Goal: Information Seeking & Learning: Learn about a topic

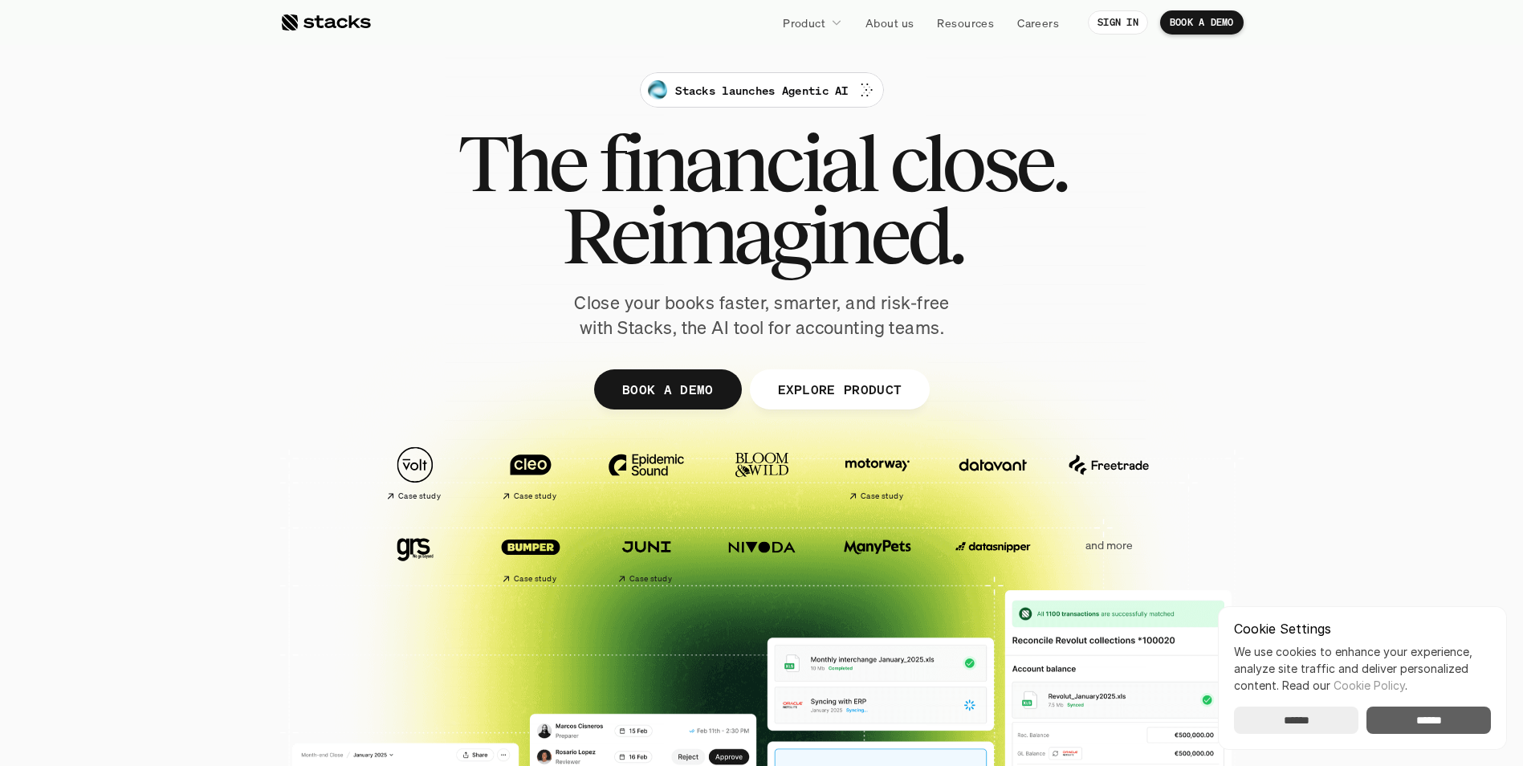
click at [1447, 725] on input "******" at bounding box center [1428, 719] width 124 height 27
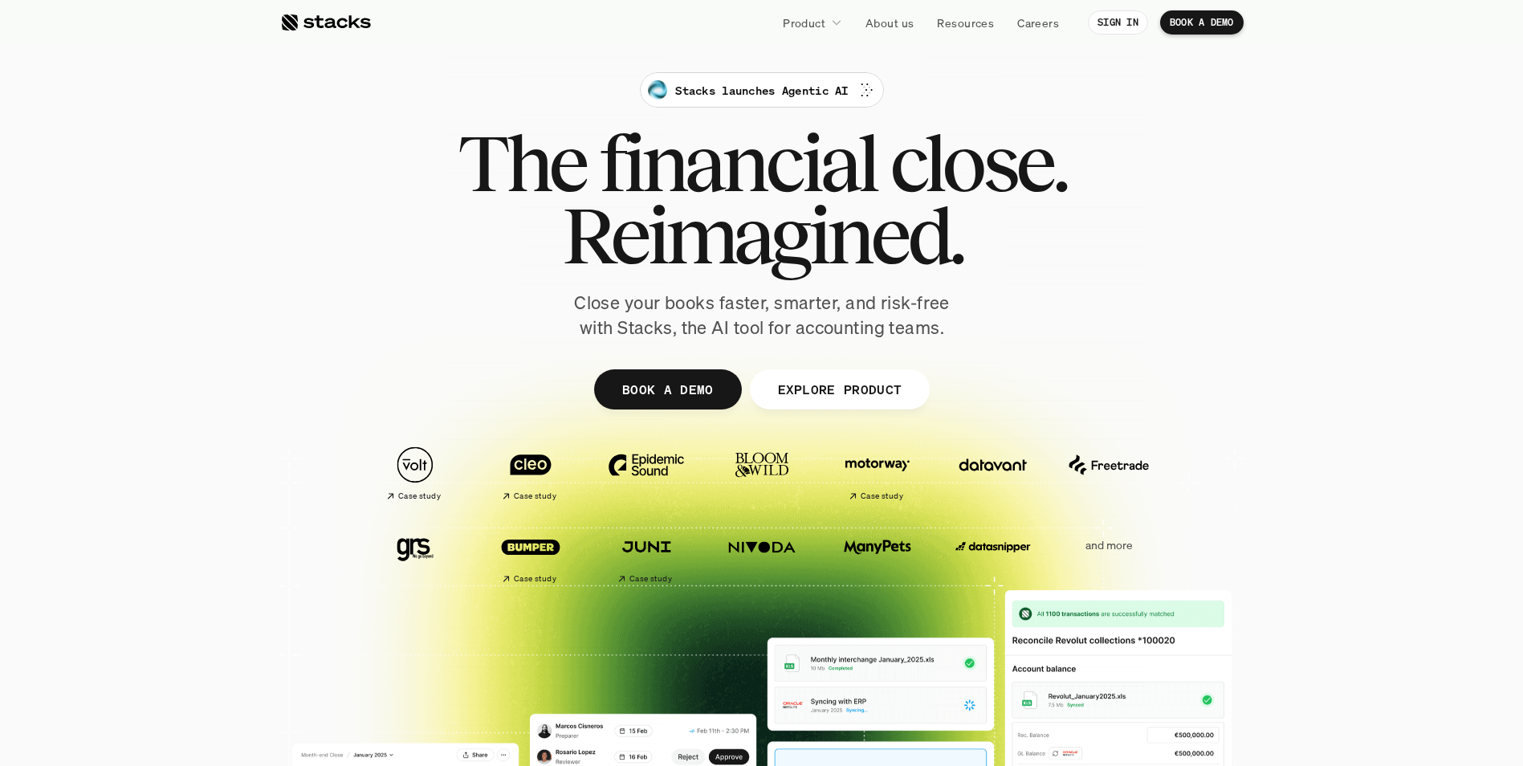
click at [120, 400] on div at bounding box center [761, 498] width 1523 height 514
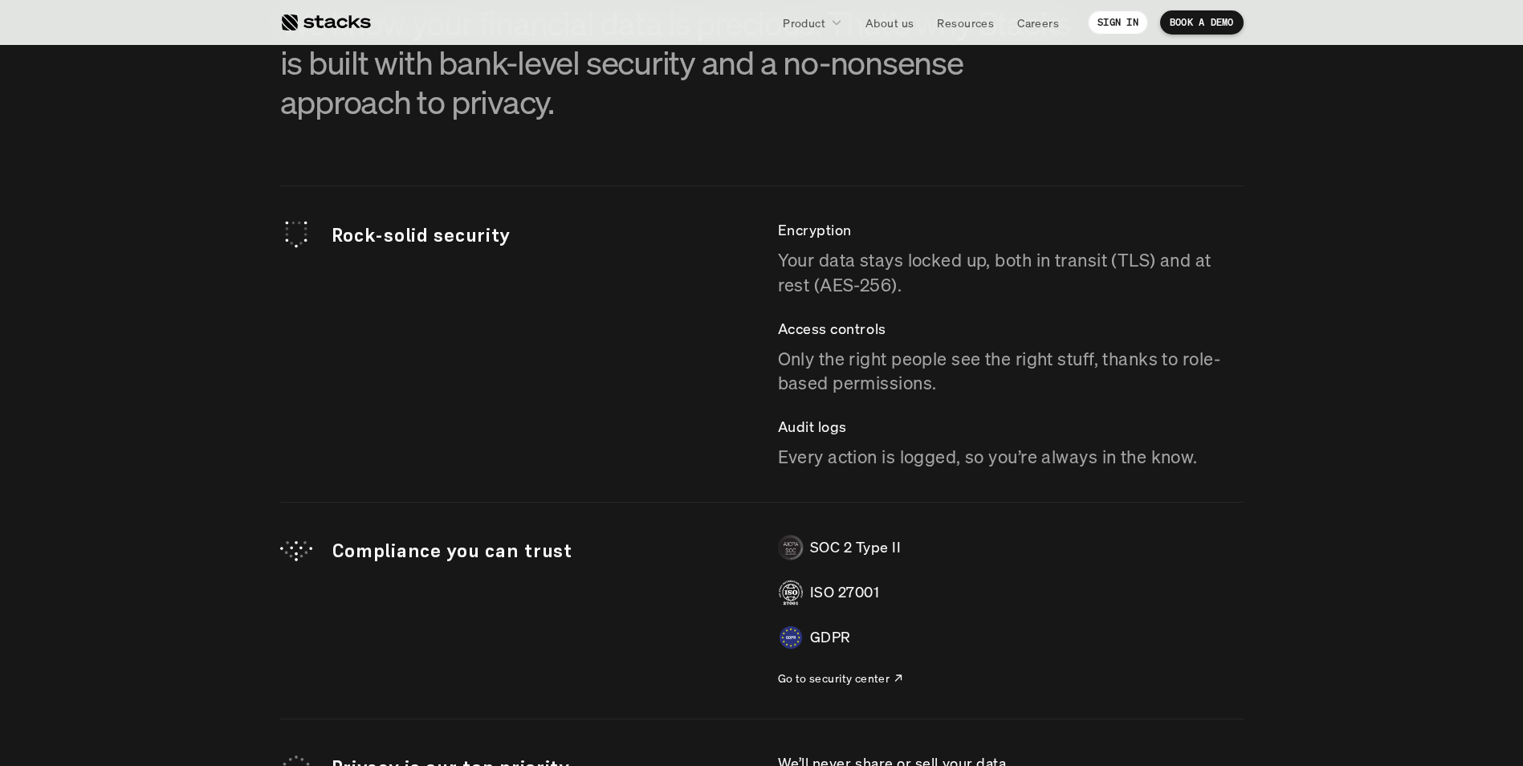
scroll to position [4576, 0]
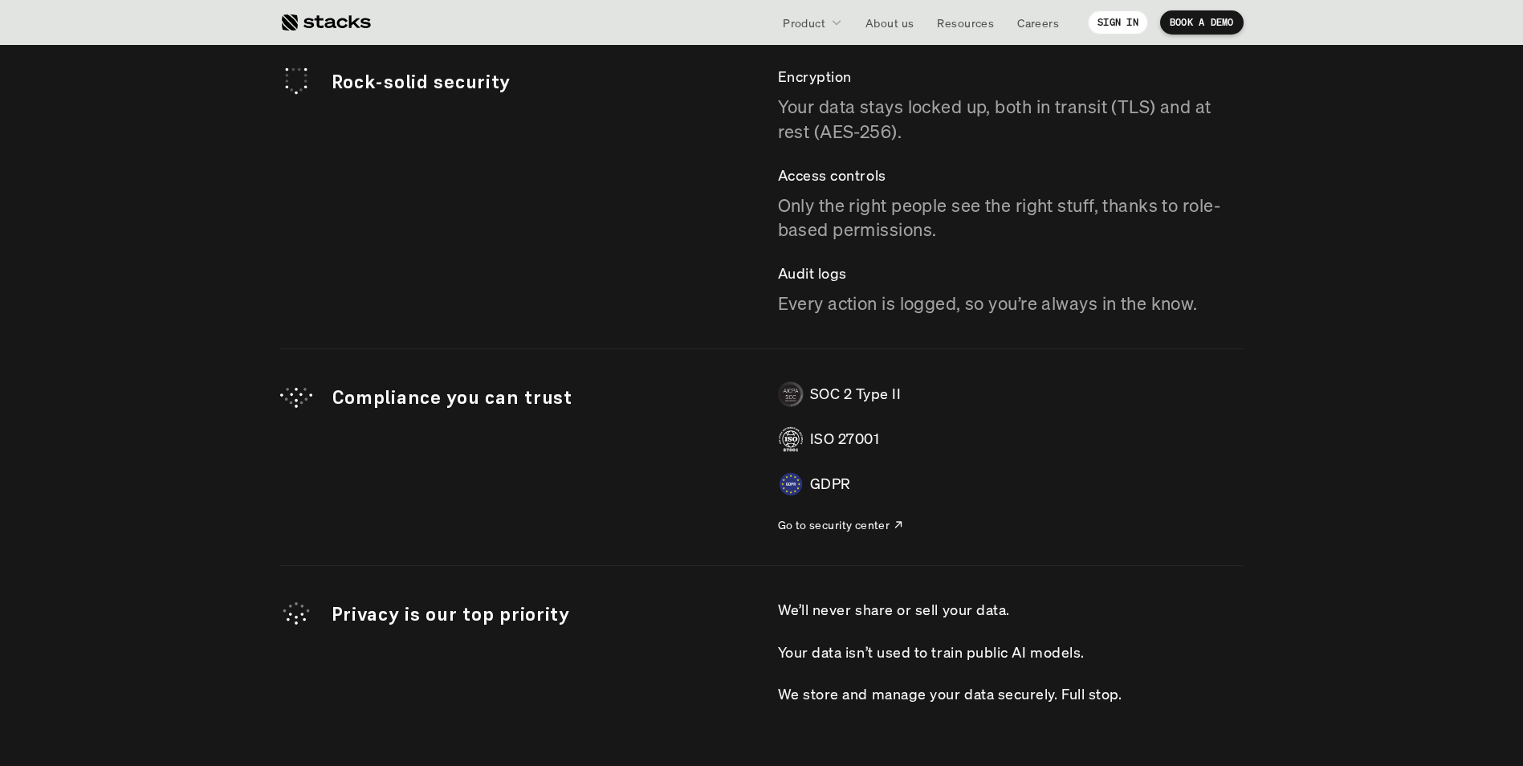
drag, startPoint x: 922, startPoint y: 390, endPoint x: 797, endPoint y: 397, distance: 124.6
click at [797, 397] on div "SOC 2 Type II" at bounding box center [1011, 394] width 466 height 26
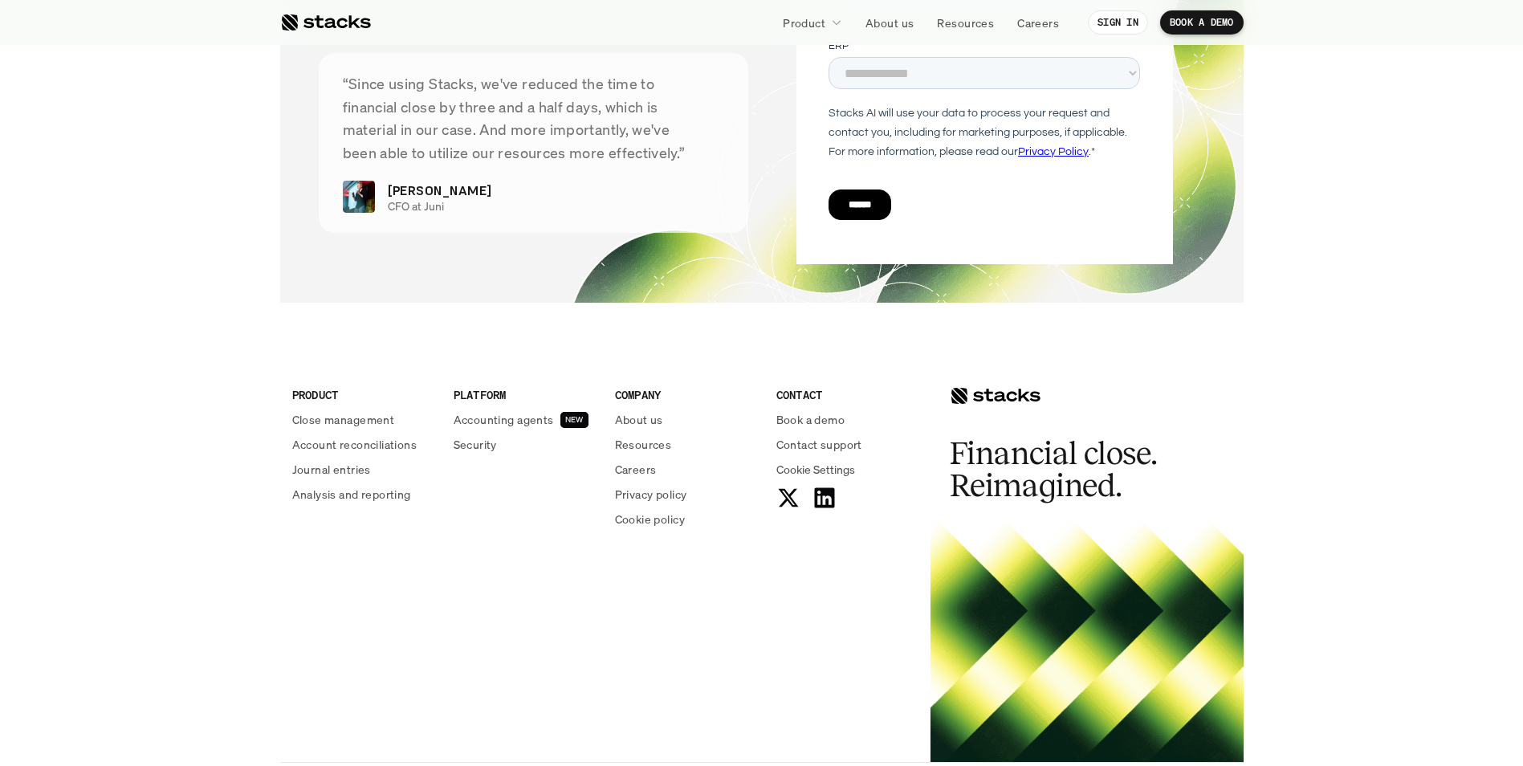
scroll to position [5847, 0]
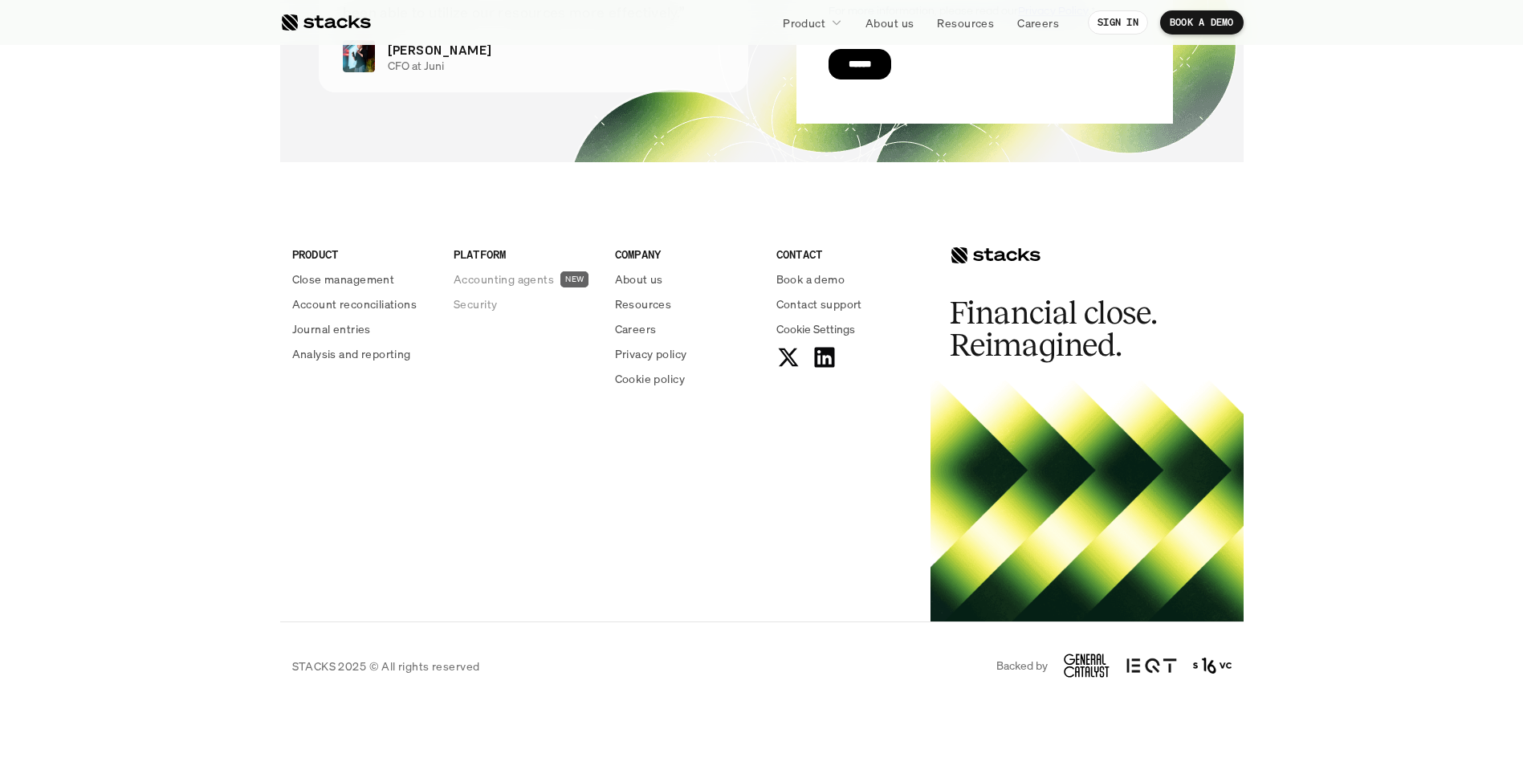
click at [510, 280] on p "Accounting agents" at bounding box center [504, 279] width 100 height 17
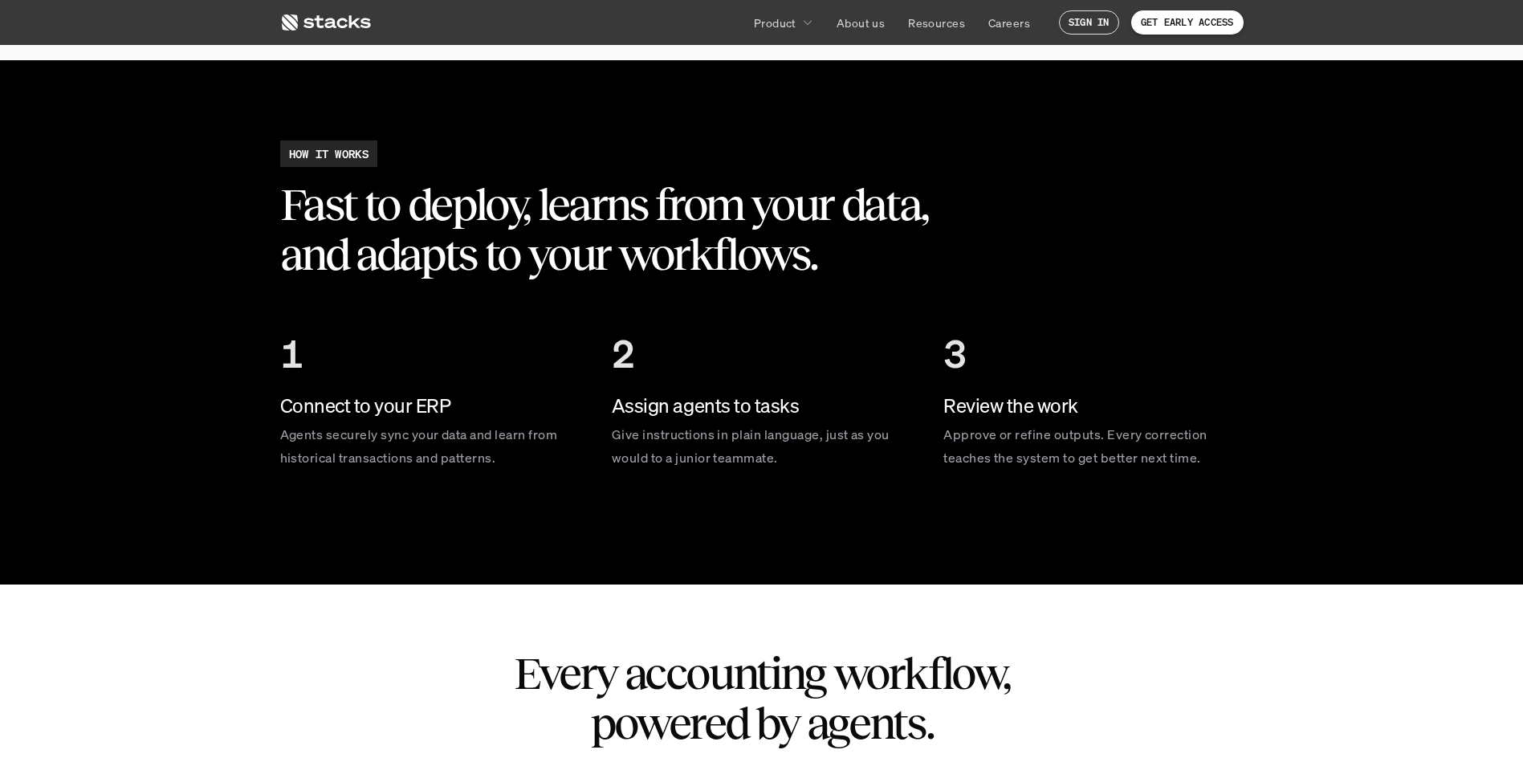
scroll to position [2890, 0]
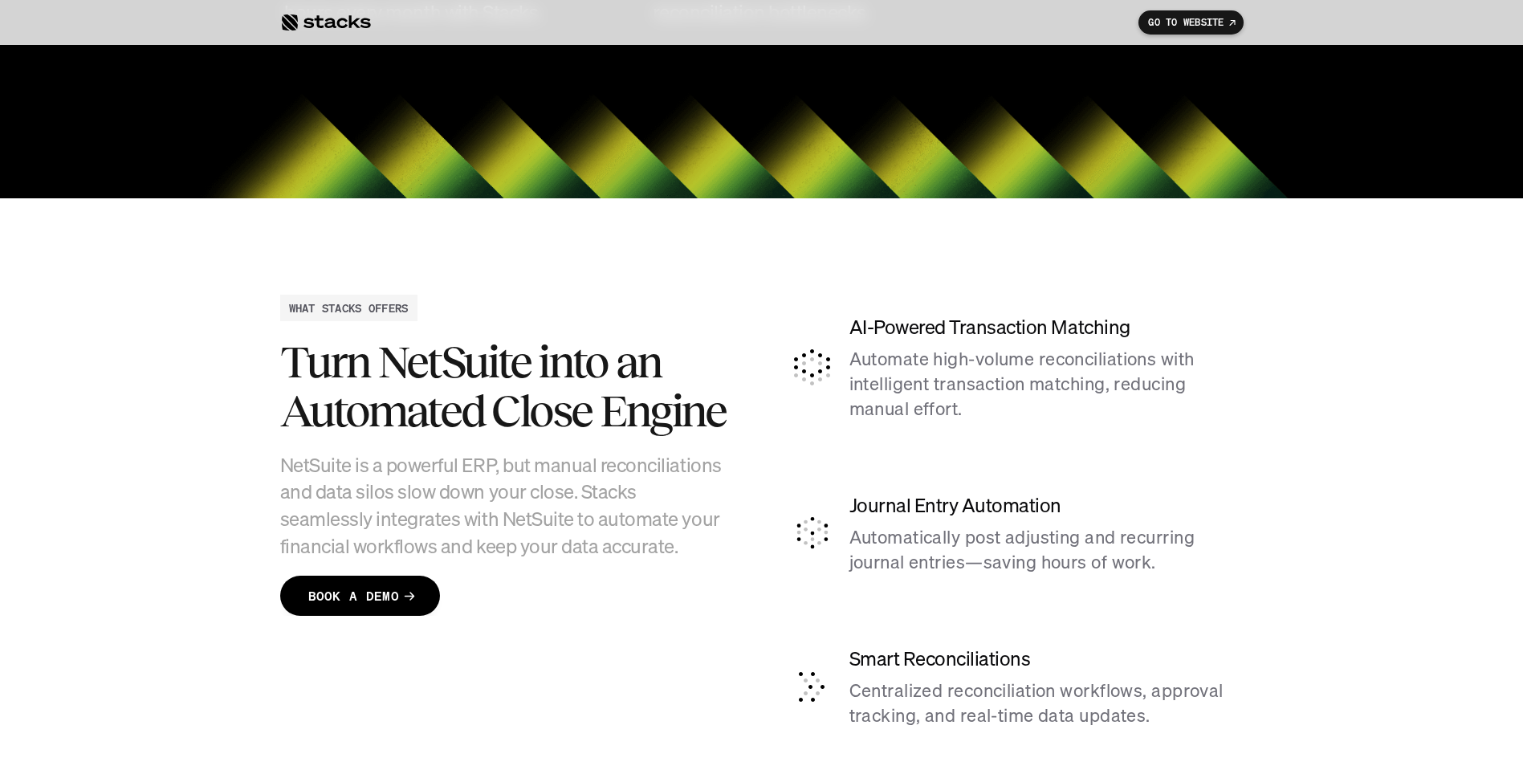
scroll to position [3815, 0]
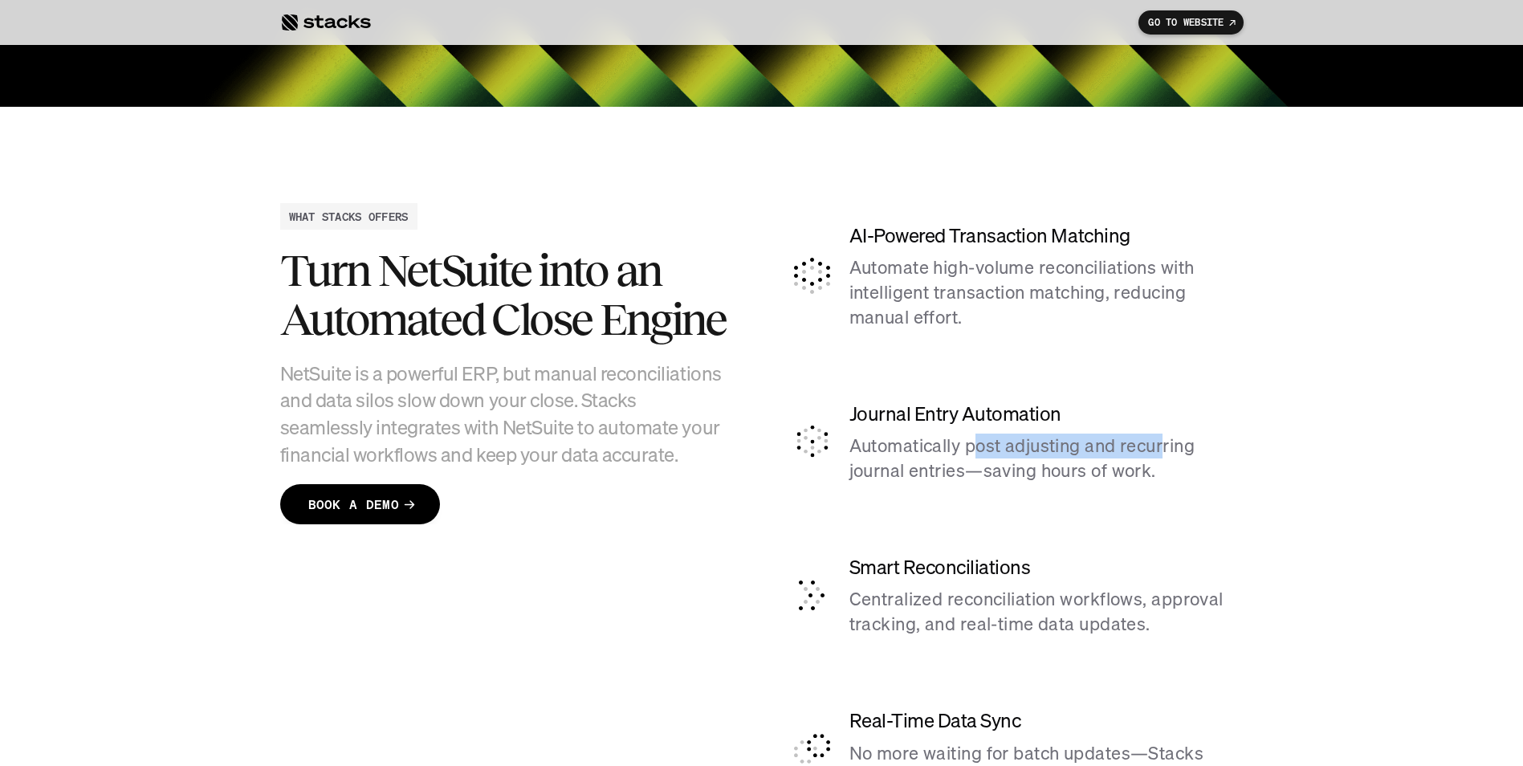
drag, startPoint x: 973, startPoint y: 446, endPoint x: 1166, endPoint y: 452, distance: 193.6
click at [1166, 452] on p "Automatically post adjusting and recurring journal entries—saving hours of work." at bounding box center [1046, 459] width 394 height 50
drag, startPoint x: 872, startPoint y: 475, endPoint x: 926, endPoint y: 477, distance: 54.6
click at [926, 477] on p "Automatically post adjusting and recurring journal entries—saving hours of work." at bounding box center [1046, 459] width 394 height 50
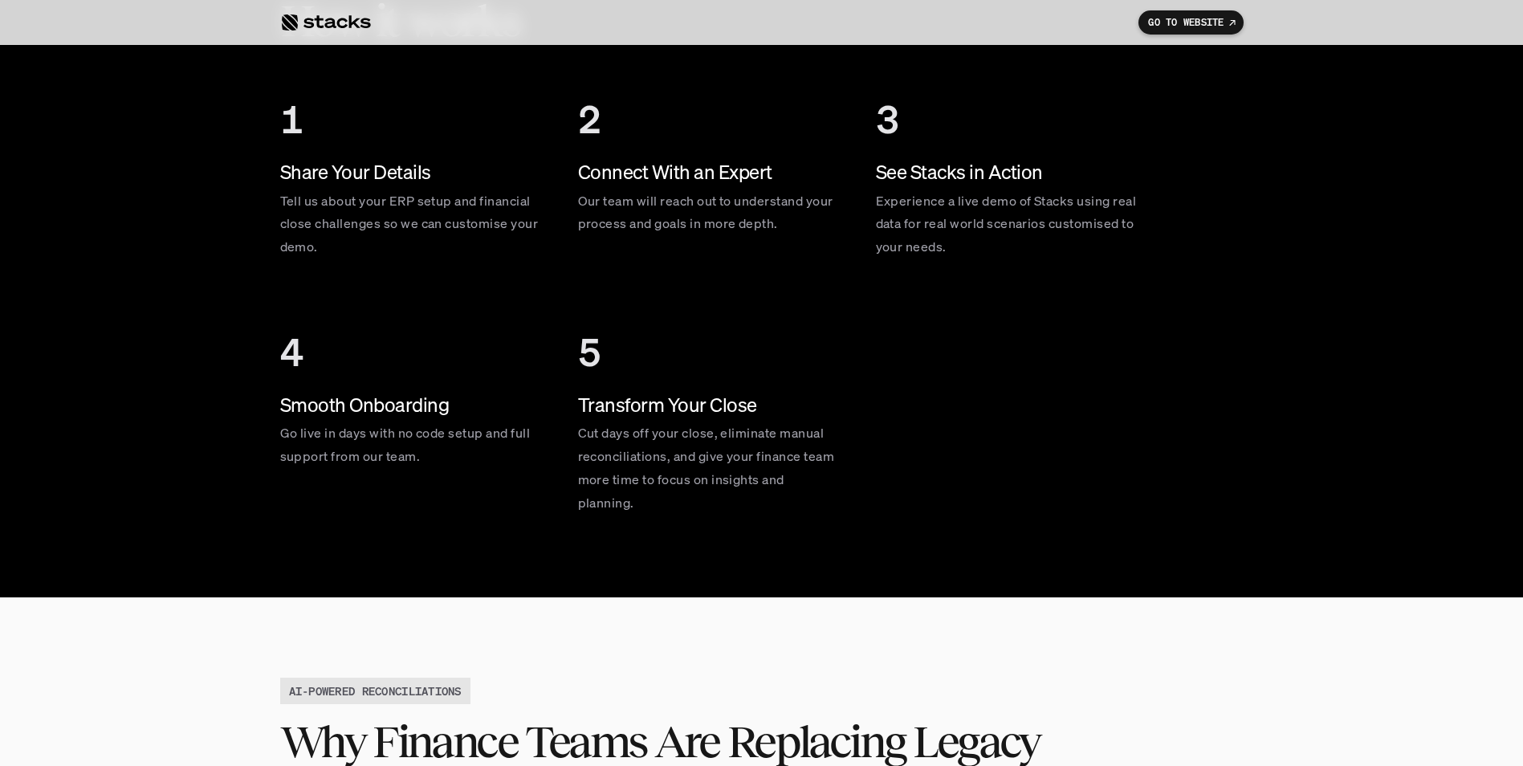
scroll to position [5742, 0]
